Goal: Navigation & Orientation: Find specific page/section

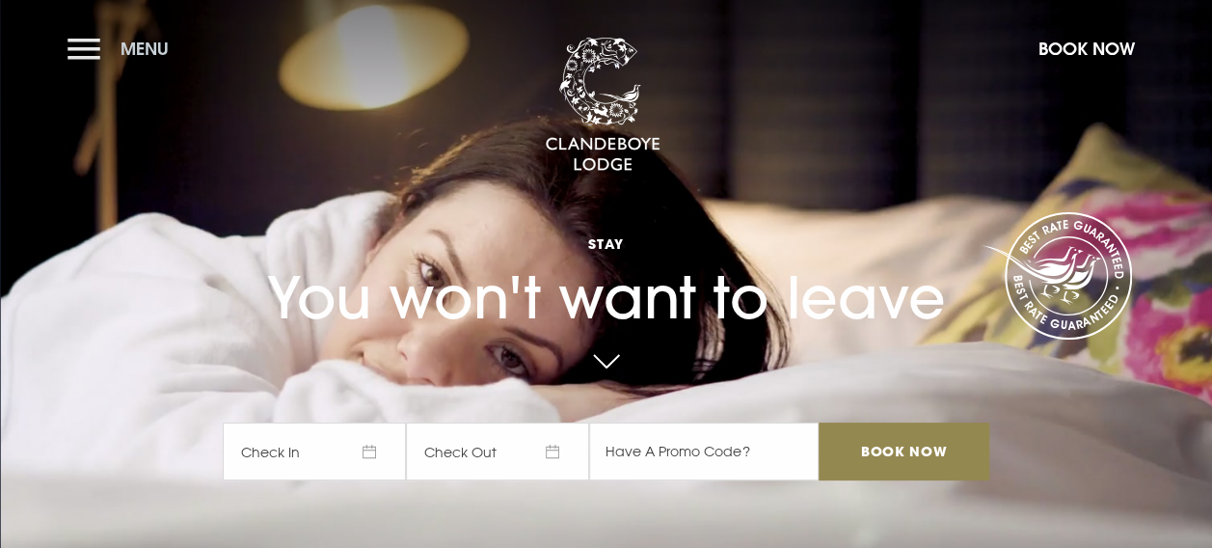
click at [92, 48] on button "Menu" at bounding box center [123, 48] width 111 height 41
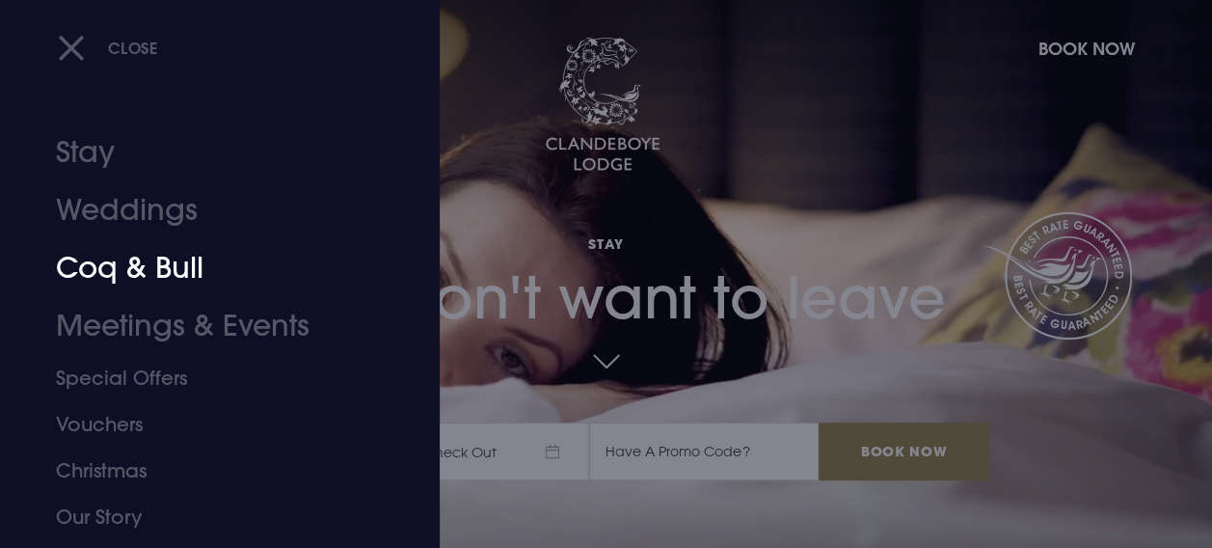
click at [114, 265] on link "Coq & Bull" at bounding box center [207, 268] width 302 height 58
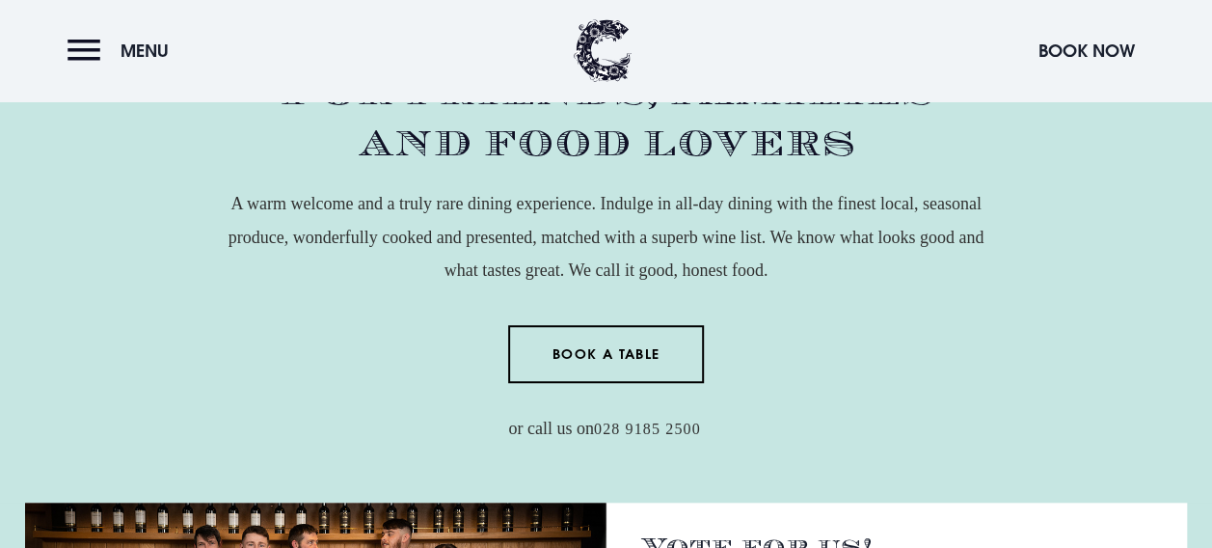
scroll to position [675, 0]
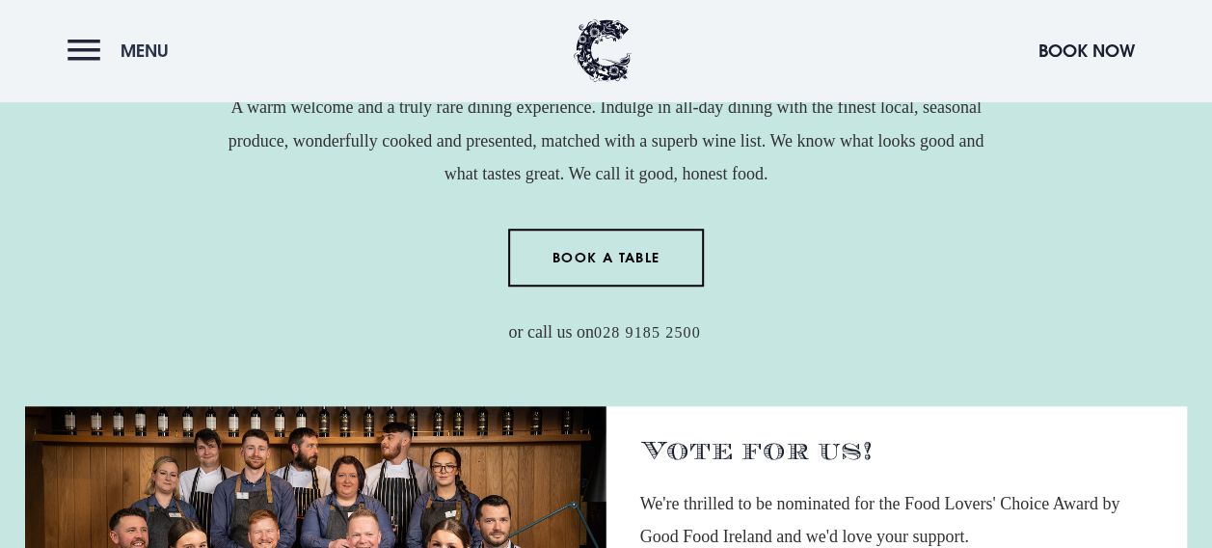
click at [74, 44] on button "Menu" at bounding box center [123, 50] width 111 height 41
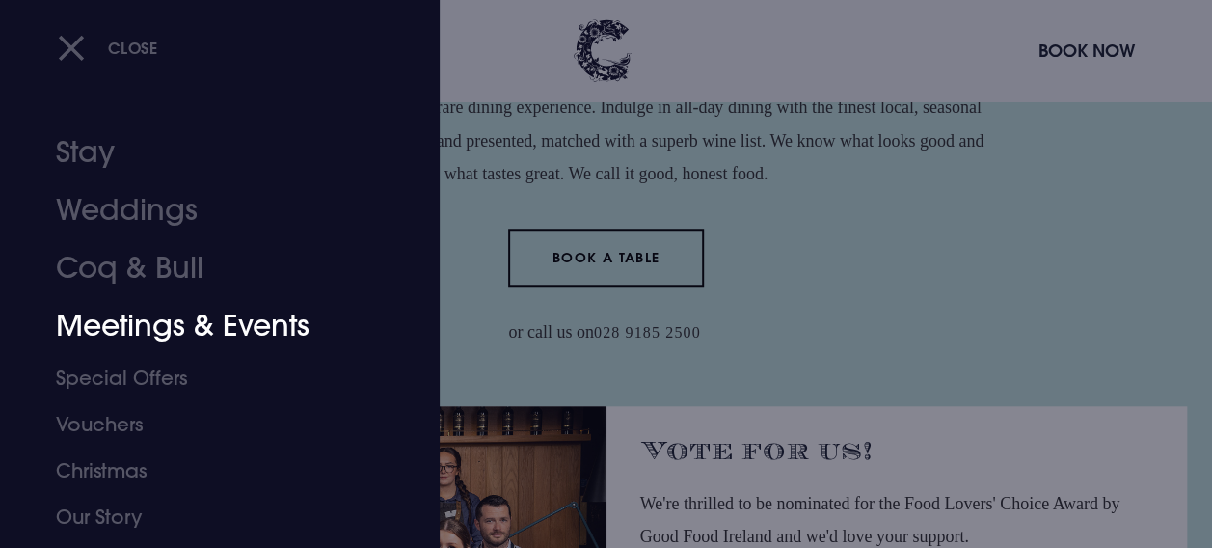
scroll to position [177, 0]
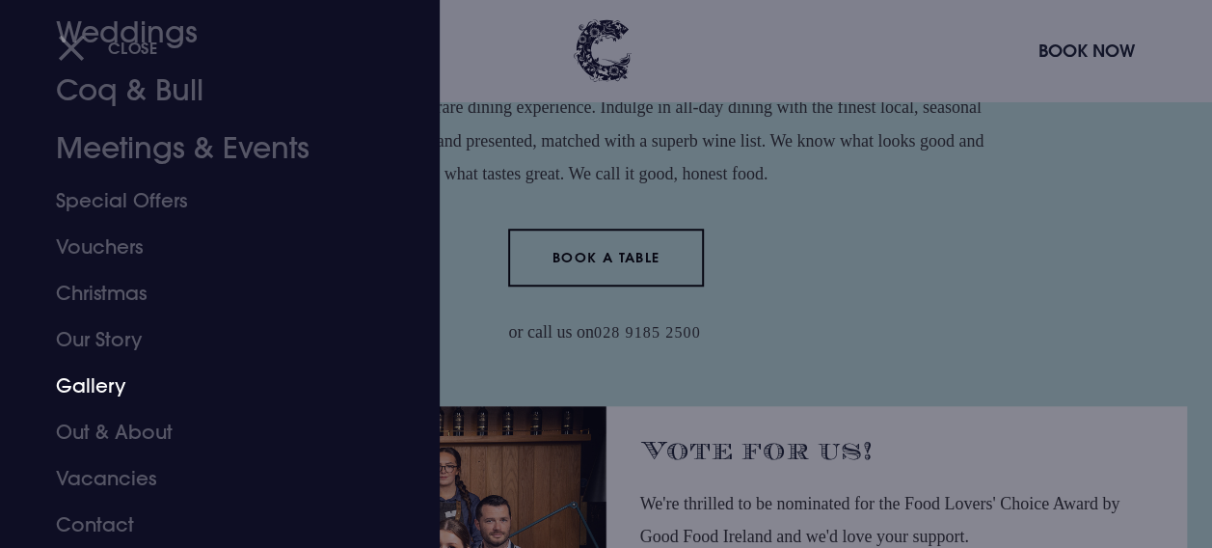
click at [112, 385] on link "Gallery" at bounding box center [207, 386] width 302 height 46
